Goal: Check status: Check status

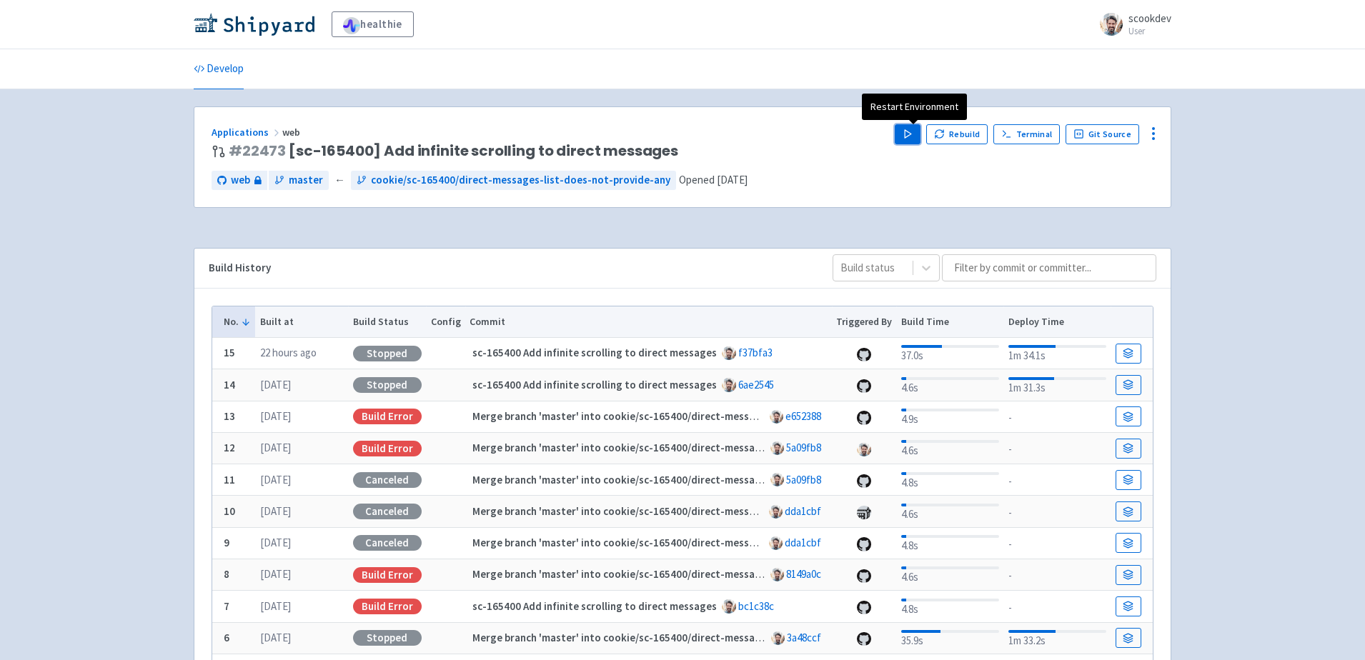
click at [910, 132] on polygon "button" at bounding box center [908, 134] width 6 height 8
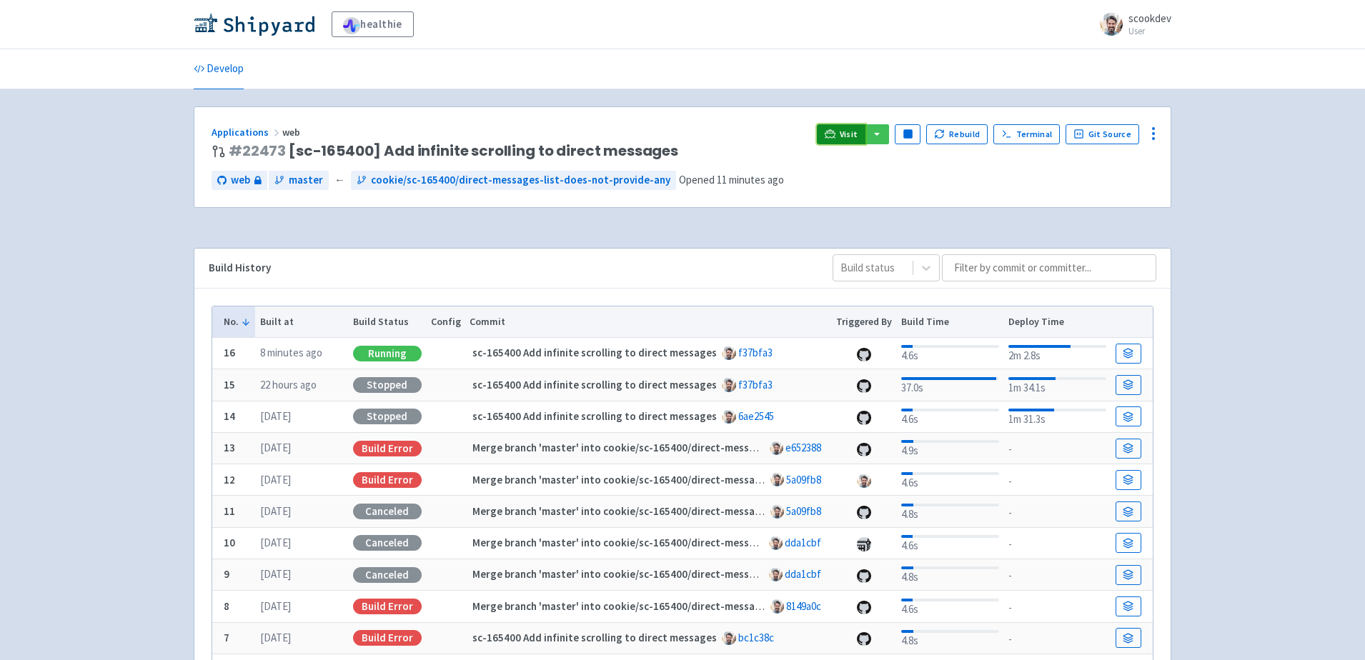
click at [846, 130] on span "Visit" at bounding box center [849, 134] width 19 height 11
